Goal: Contribute content

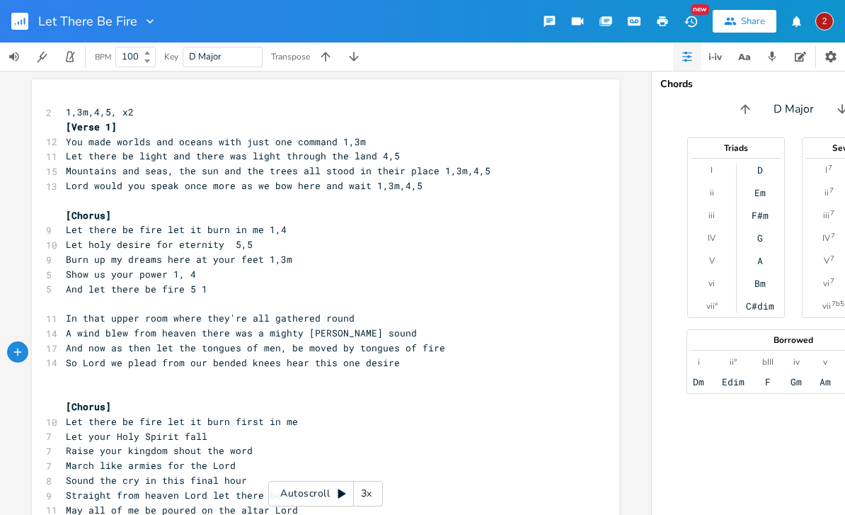
click at [23, 23] on rect "button" at bounding box center [19, 21] width 17 height 17
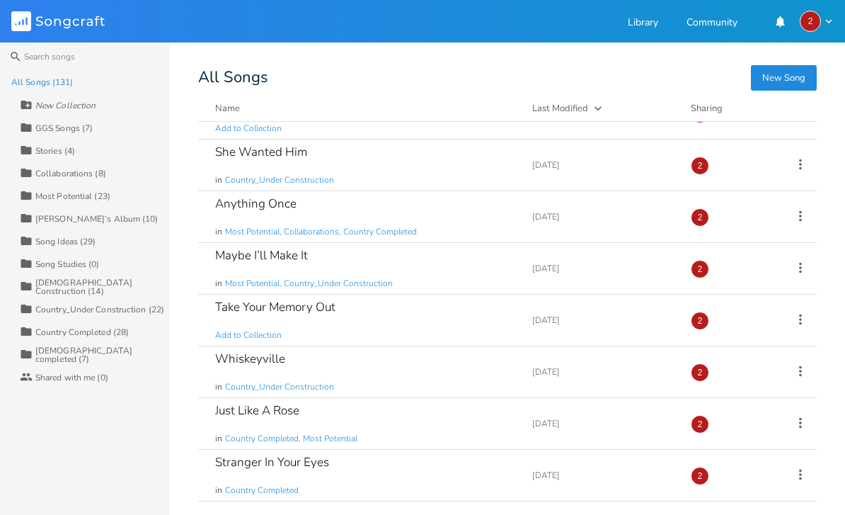
scroll to position [308, 0]
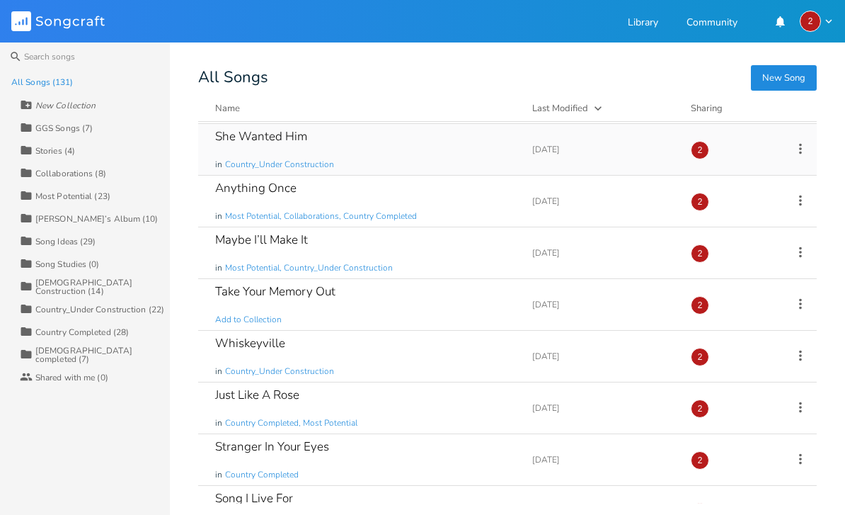
click at [377, 139] on div "She Wanted Him in Country_Under Construction" at bounding box center [365, 149] width 300 height 51
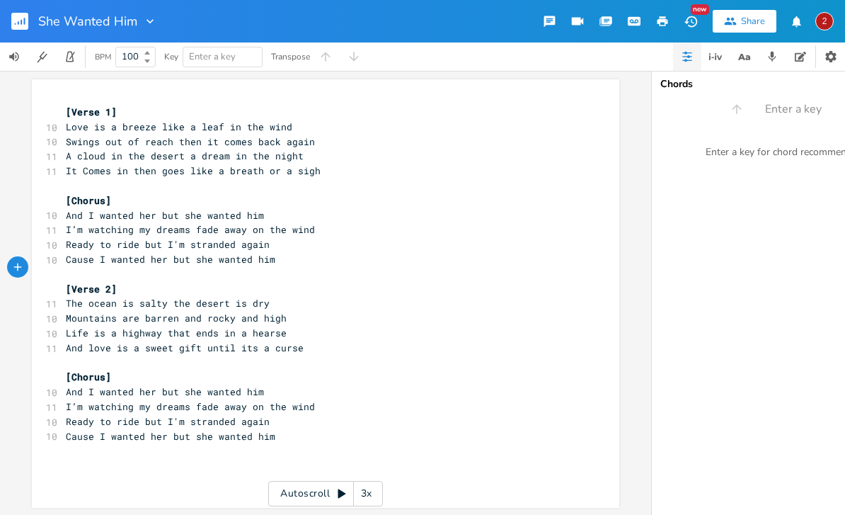
click at [26, 16] on rect "button" at bounding box center [19, 21] width 17 height 17
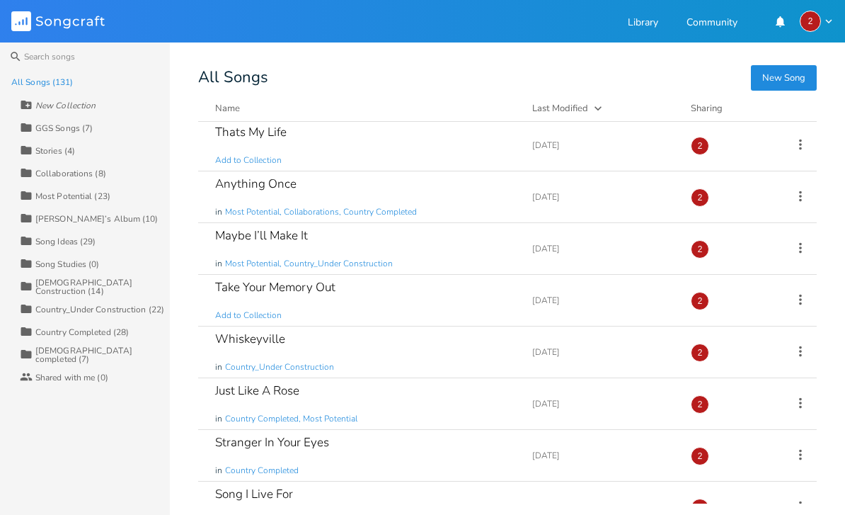
scroll to position [338, 0]
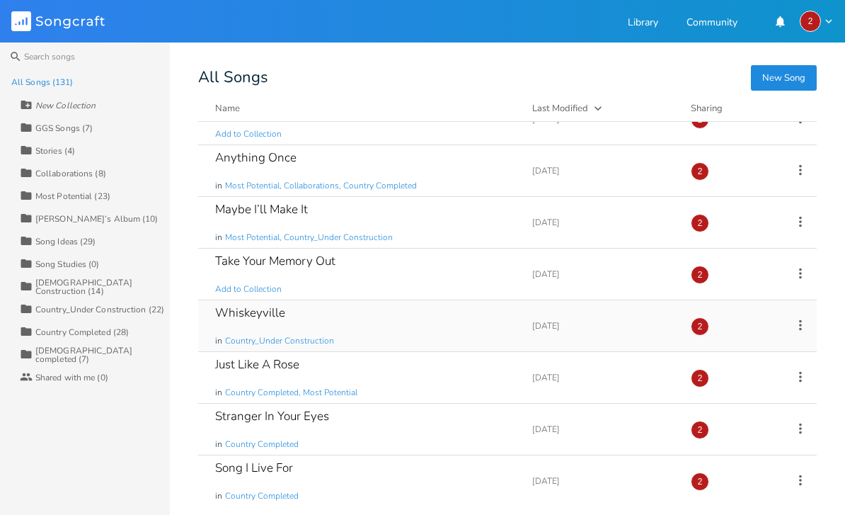
click at [420, 324] on div "Whiskeyville in Country_Under Construction" at bounding box center [365, 325] width 300 height 51
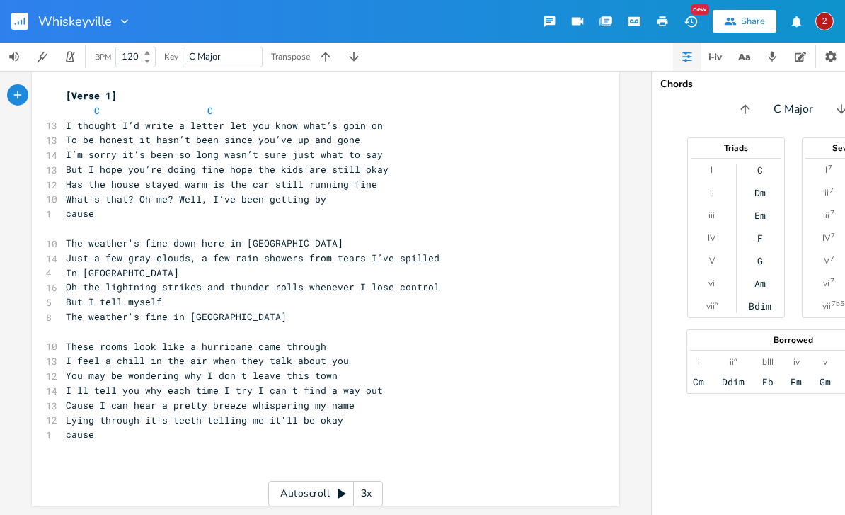
scroll to position [47, 0]
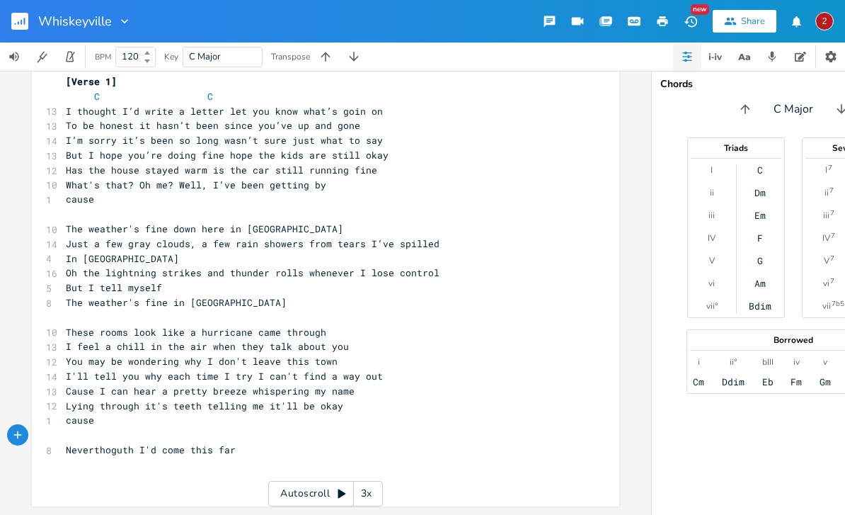
click at [131, 443] on span "Neverthoguth I'd come this far" at bounding box center [151, 449] width 170 height 13
click at [248, 457] on pre "​" at bounding box center [318, 464] width 511 height 15
click at [248, 442] on pre "Never thought I'd come this far" at bounding box center [318, 449] width 511 height 15
